Goal: Find contact information

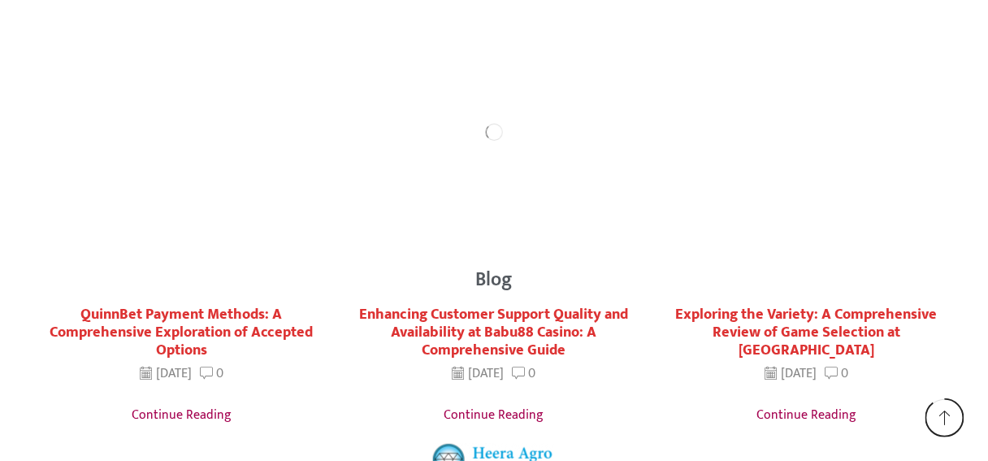
scroll to position [2923, 0]
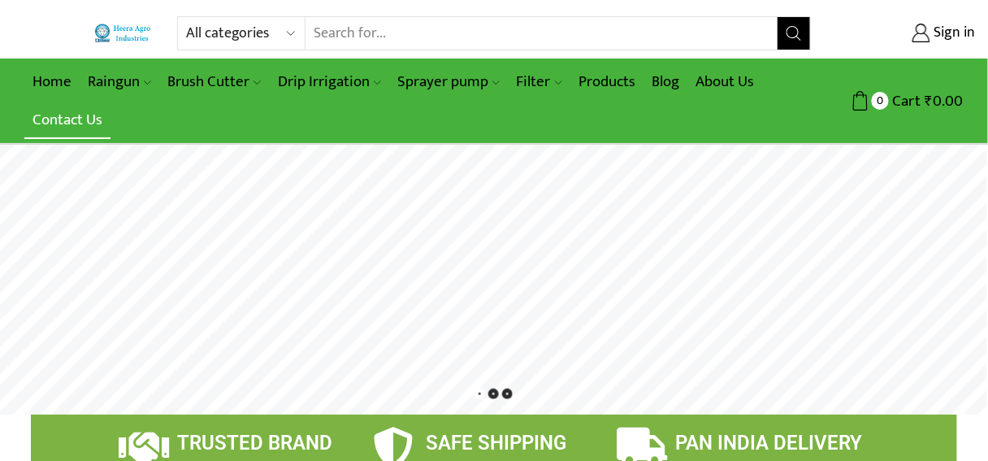
click at [75, 128] on link "Contact Us" at bounding box center [67, 120] width 86 height 38
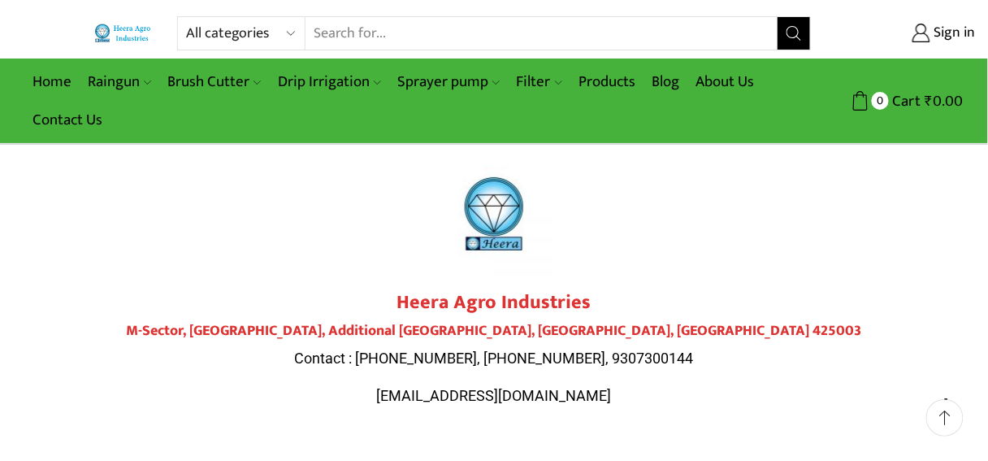
scroll to position [67, 0]
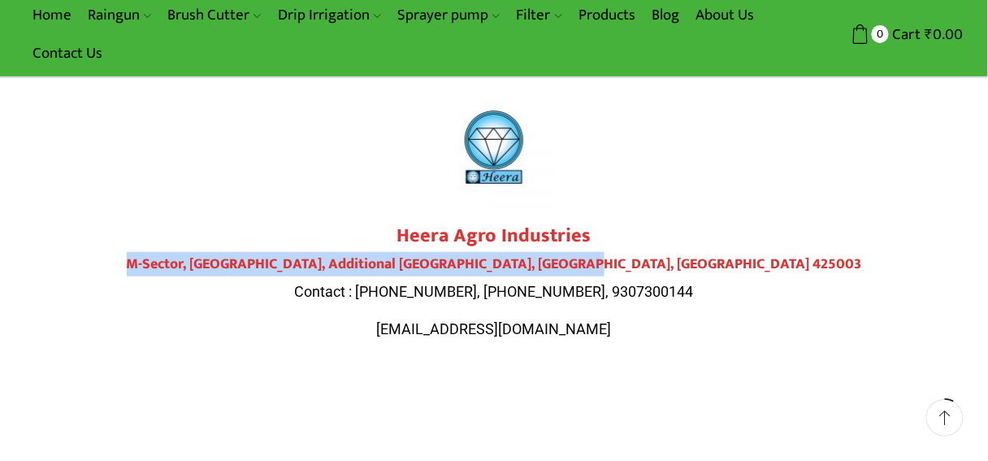
drag, startPoint x: 272, startPoint y: 258, endPoint x: 737, endPoint y: 262, distance: 464.7
click at [737, 262] on h4 "M-Sector, Patil Nagar, Additional MIDC, Jalgaon, Maharashtra 425003" at bounding box center [494, 265] width 910 height 18
copy h4 "M-Sector, Patil Nagar, Additional MIDC, Jalgaon, Maharashtra 425003"
